Goal: Task Accomplishment & Management: Complete application form

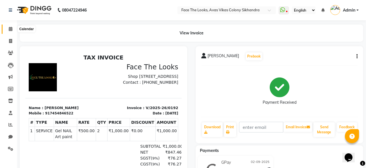
click at [12, 32] on span at bounding box center [11, 29] width 10 height 6
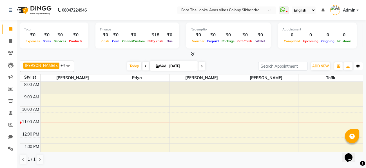
click at [357, 66] on icon "button" at bounding box center [357, 65] width 3 height 3
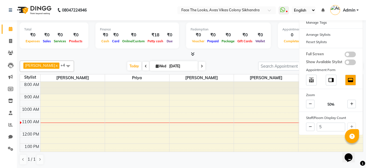
click at [206, 62] on div "[DATE] [DATE]" at bounding box center [166, 66] width 178 height 8
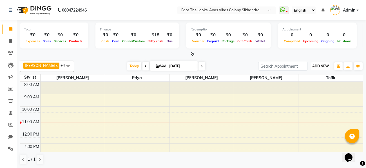
click at [315, 65] on span "ADD NEW" at bounding box center [320, 66] width 17 height 4
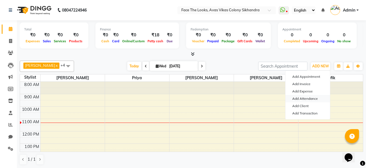
click at [320, 97] on link "Add Attendance" at bounding box center [307, 98] width 44 height 7
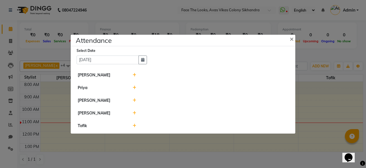
click at [133, 114] on icon at bounding box center [135, 113] width 4 height 4
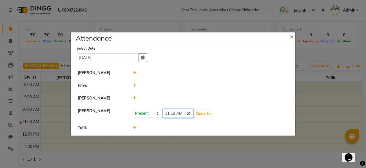
click at [180, 112] on input "11:19" at bounding box center [178, 113] width 32 height 9
click at [219, 71] on div at bounding box center [210, 73] width 164 height 6
click at [179, 113] on input "09:57" at bounding box center [178, 113] width 32 height 9
click at [197, 116] on button "Check-In" at bounding box center [202, 113] width 17 height 8
type input "09:54"
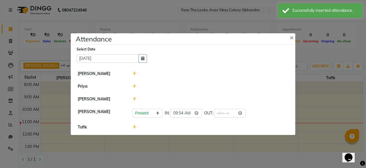
click at [134, 127] on icon at bounding box center [135, 127] width 4 height 4
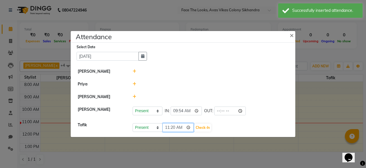
click at [180, 127] on input "11:20" at bounding box center [178, 127] width 32 height 9
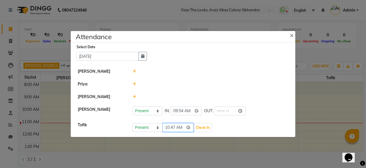
type input "10:47"
click at [230, 87] on div at bounding box center [210, 84] width 164 height 6
click at [194, 130] on button "Check-In" at bounding box center [202, 128] width 17 height 8
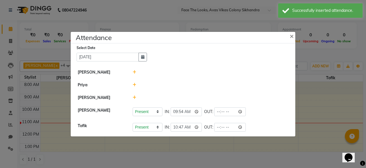
click at [133, 99] on icon at bounding box center [135, 97] width 4 height 4
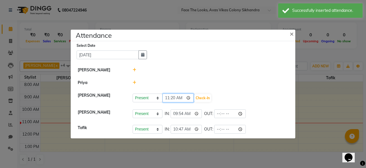
click at [183, 98] on input "11:20" at bounding box center [178, 97] width 32 height 9
type input "10:09"
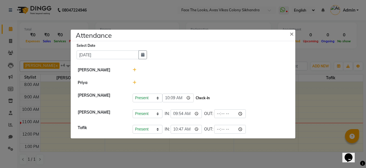
click at [200, 98] on button "Check-In" at bounding box center [202, 98] width 17 height 8
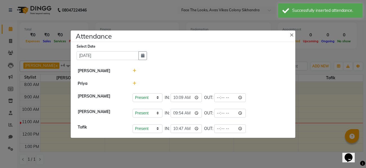
click at [134, 69] on icon at bounding box center [135, 71] width 4 height 4
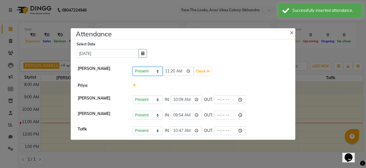
click at [145, 72] on select "Present Absent Late Half Day Weekly Off" at bounding box center [148, 71] width 30 height 9
select select "W"
click at [133, 67] on select "Present Absent Late Half Day Weekly Off" at bounding box center [148, 71] width 30 height 9
click at [170, 72] on button "Save" at bounding box center [168, 71] width 11 height 8
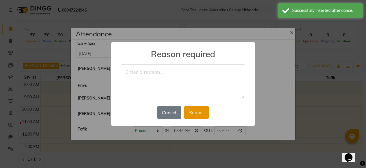
click at [199, 110] on button "Submit" at bounding box center [196, 112] width 25 height 12
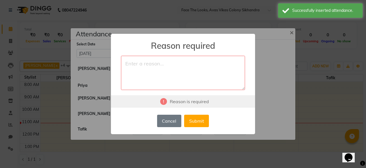
click at [183, 74] on textarea at bounding box center [183, 73] width 124 height 34
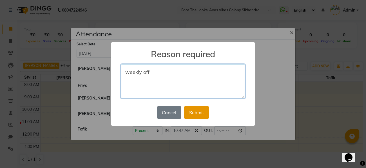
type textarea "weekly off"
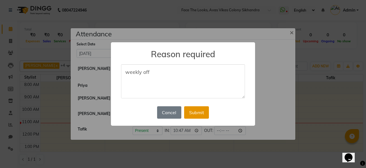
click at [195, 117] on button "Submit" at bounding box center [196, 112] width 25 height 12
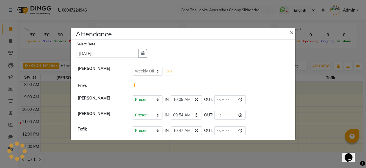
select select "W"
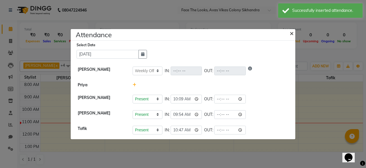
click at [293, 30] on span "×" at bounding box center [292, 33] width 4 height 8
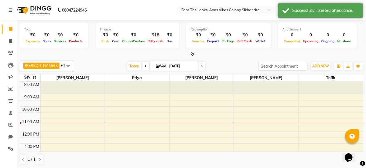
click at [231, 59] on div "[PERSON_NAME] x kajal x Priya x [PERSON_NAME] x [PERSON_NAME] x +4 UnSelect All…" at bounding box center [191, 112] width 343 height 109
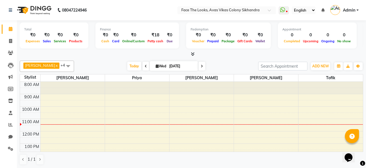
click at [172, 61] on span "[DATE]" at bounding box center [174, 66] width 48 height 10
